Goal: Check status

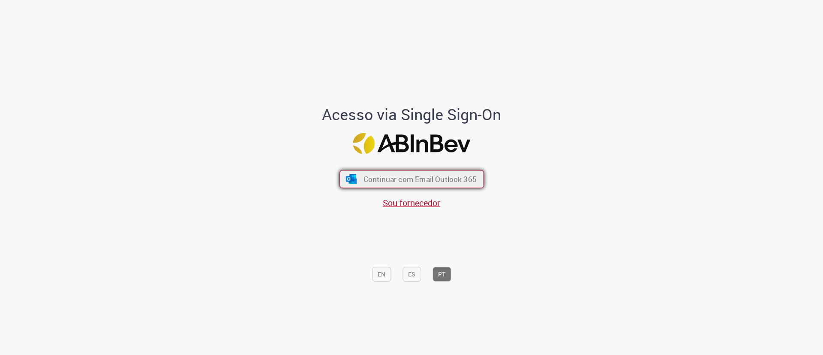
click at [436, 184] on span "Continuar com Email Outlook 365" at bounding box center [419, 179] width 113 height 10
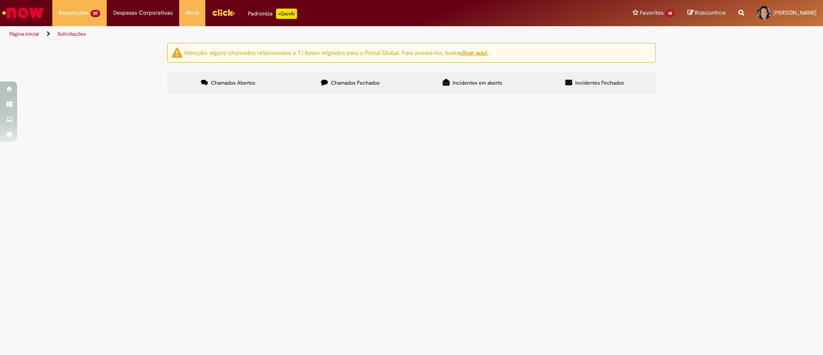
click at [0, 0] on span "Acordo Logistico - RedeJB - Julho 2025" at bounding box center [0, 0] width 0 height 0
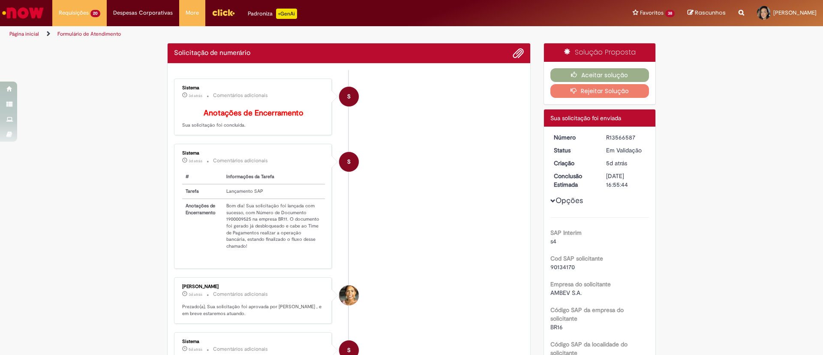
click at [239, 223] on td "Bom dia! Sua solicitação foi lançada com sucesso, com Número de Documento 19000…" at bounding box center [274, 226] width 102 height 54
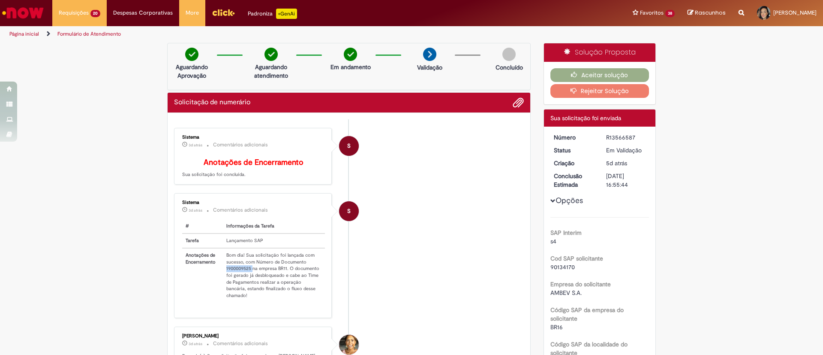
copy td "1900009525"
click at [231, 273] on td "Bom dia! Sua solicitação foi lançada com sucesso, com Número de Documento 19000…" at bounding box center [274, 275] width 102 height 54
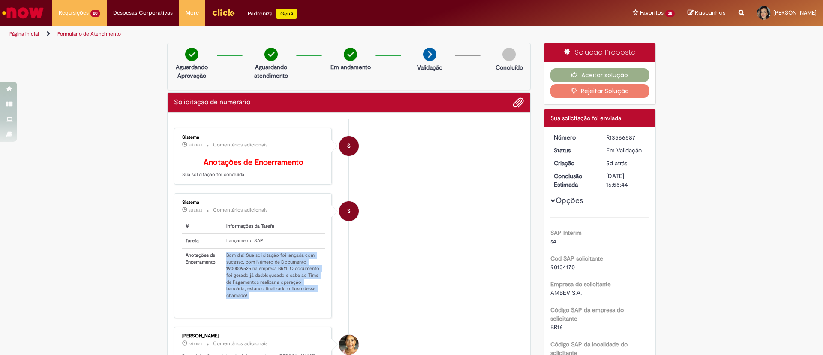
click at [231, 273] on td "Bom dia! Sua solicitação foi lançada com sucesso, com Número de Documento 19000…" at bounding box center [274, 275] width 102 height 54
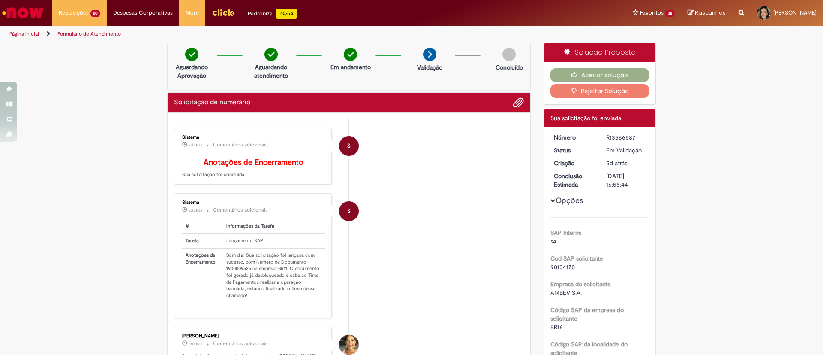
click at [214, 290] on th "Anotações de Encerramento" at bounding box center [202, 275] width 41 height 54
click at [231, 275] on td "Bom dia! Sua solicitação foi lançada com sucesso, com Número de Documento 19000…" at bounding box center [274, 275] width 102 height 54
copy td "1900009525"
click at [480, 184] on li "S Sistema 3d atrás 3 dias atrás Comentários adicionais Anotações de Encerrament…" at bounding box center [349, 156] width 350 height 57
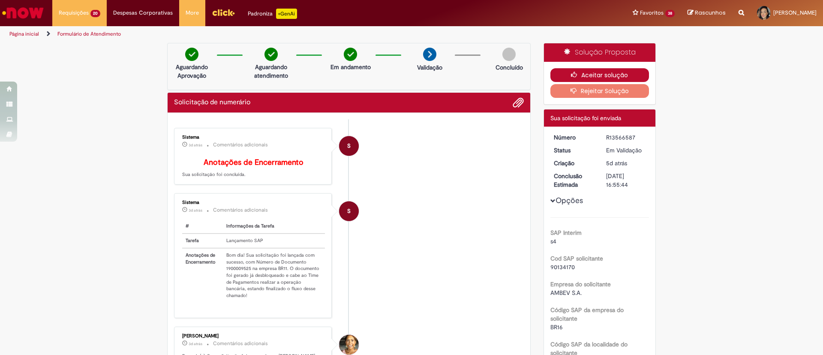
click at [628, 75] on button "Aceitar solução" at bounding box center [600, 75] width 99 height 14
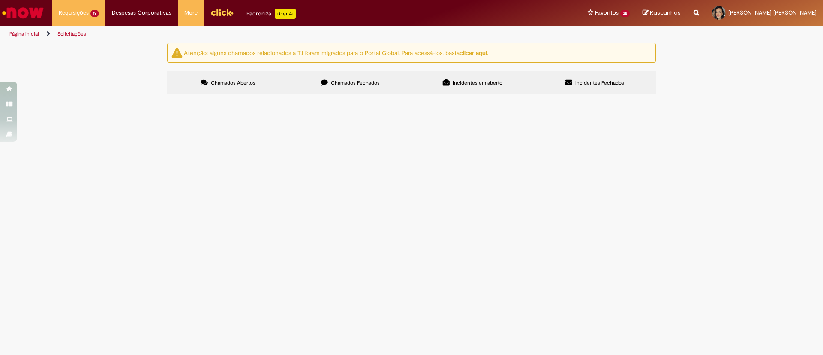
click at [0, 0] on span "Gás GLP CDD AS BH -" at bounding box center [0, 0] width 0 height 0
